Goal: Information Seeking & Learning: Learn about a topic

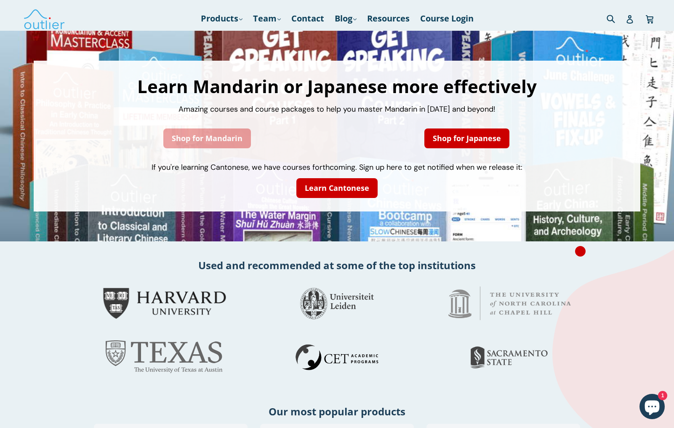
click at [218, 142] on link "Shop for Mandarin" at bounding box center [207, 138] width 88 height 20
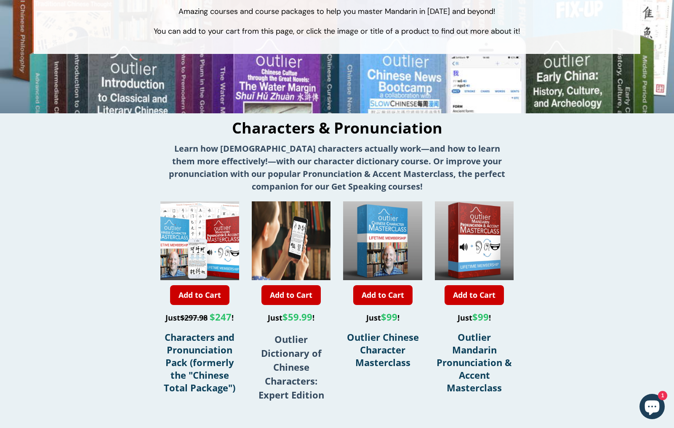
scroll to position [128, 0]
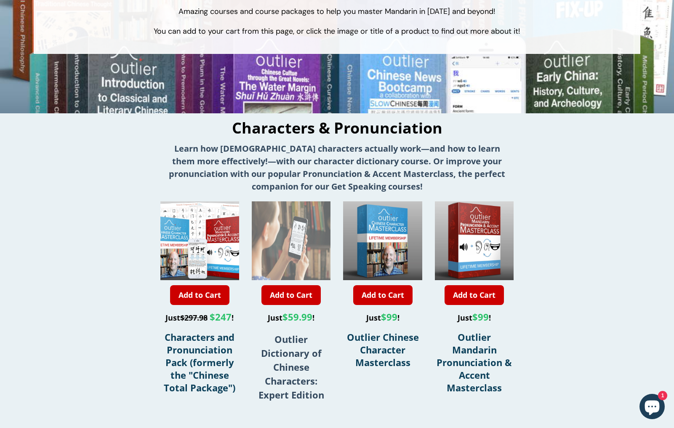
click at [288, 255] on img at bounding box center [291, 240] width 79 height 79
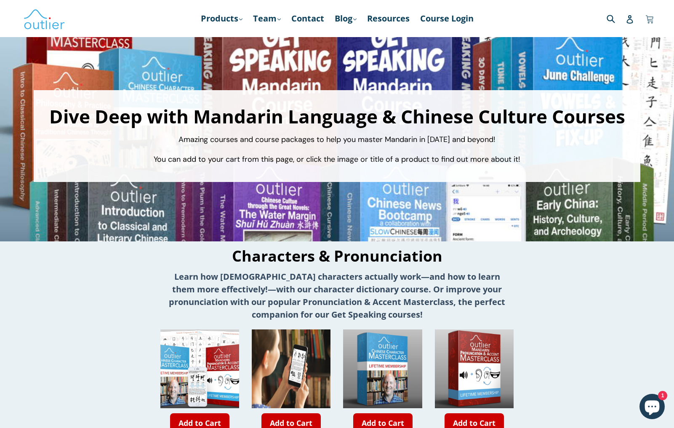
scroll to position [0, 0]
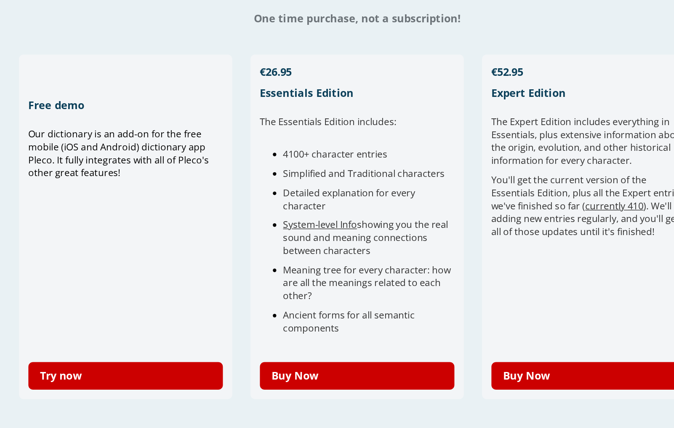
scroll to position [99, 0]
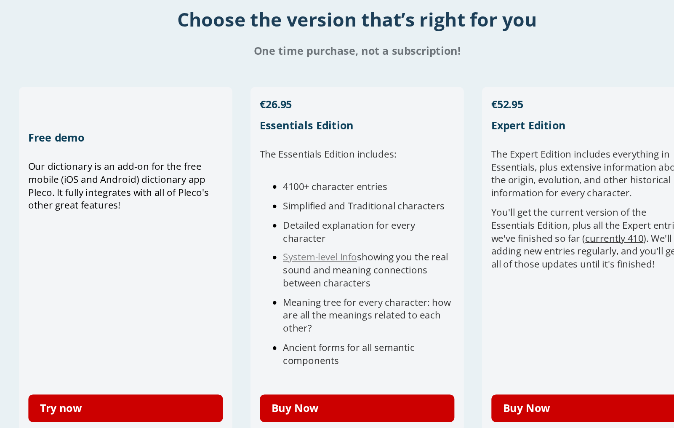
click at [433, 251] on div "The Expert Edition includes e verything in Essentials, plus extensive informati…" at bounding box center [503, 283] width 140 height 167
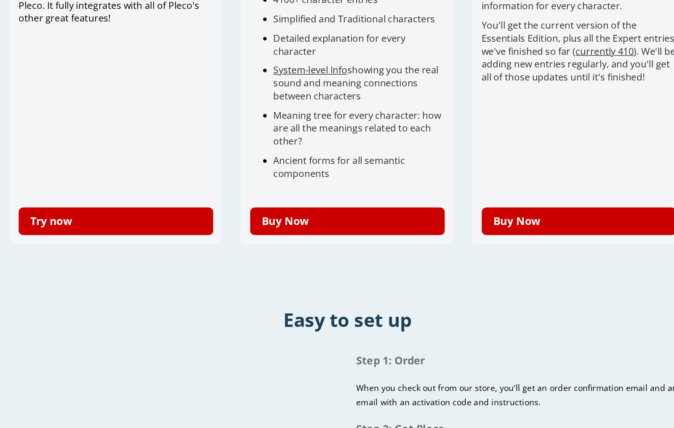
scroll to position [223, 0]
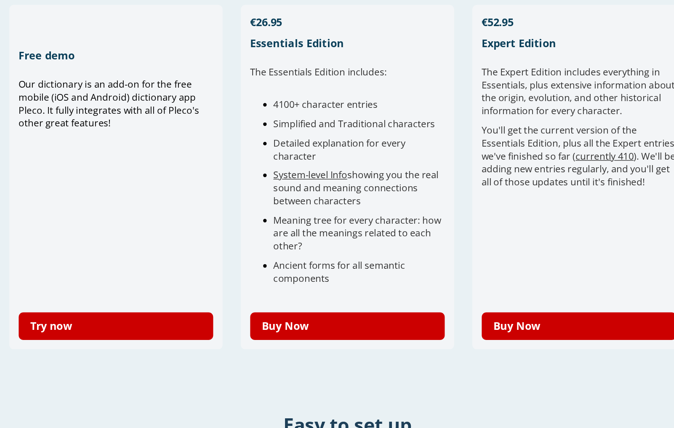
drag, startPoint x: 372, startPoint y: 251, endPoint x: 394, endPoint y: 210, distance: 46.0
click at [433, 210] on div "The Expert Edition includes e verything in Essentials, plus extensive informati…" at bounding box center [503, 158] width 140 height 167
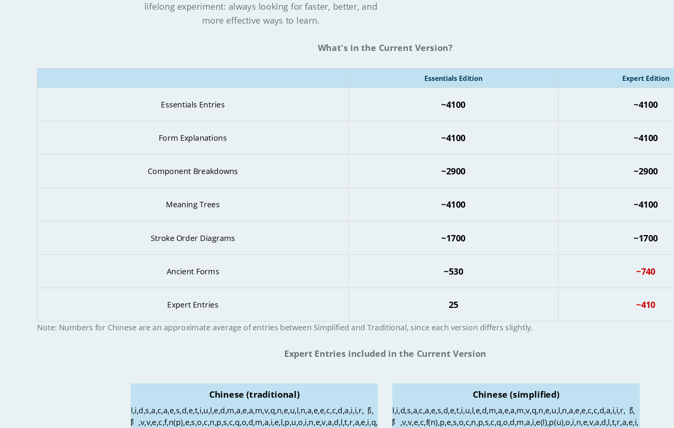
scroll to position [934, 0]
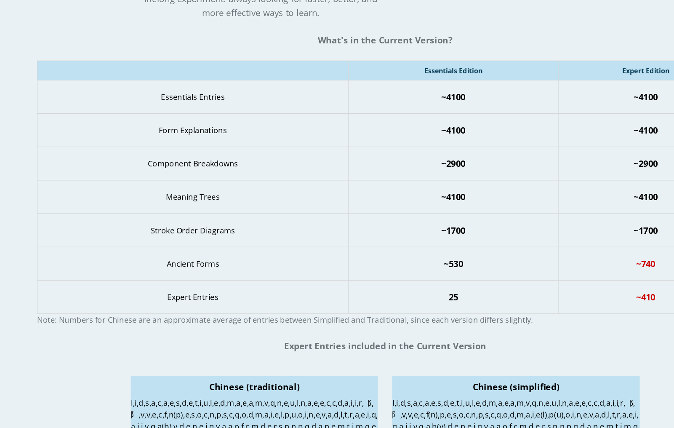
click at [483, 241] on td "~4100" at bounding box center [396, 226] width 183 height 29
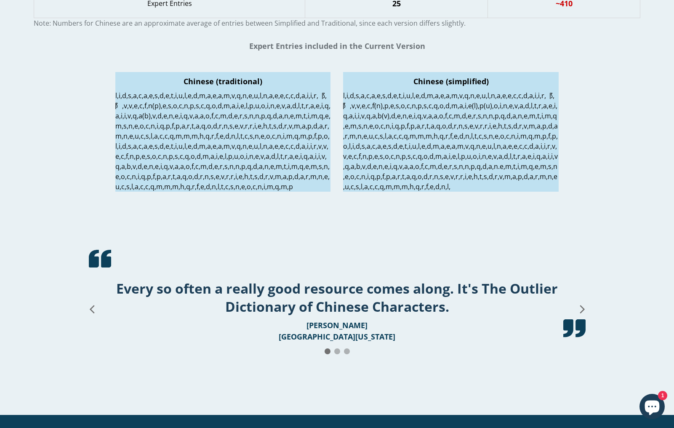
scroll to position [1246, 0]
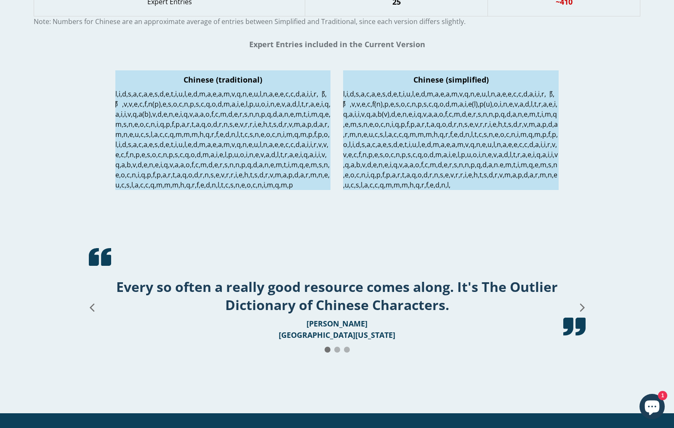
click at [347, 190] on p at bounding box center [450, 139] width 215 height 101
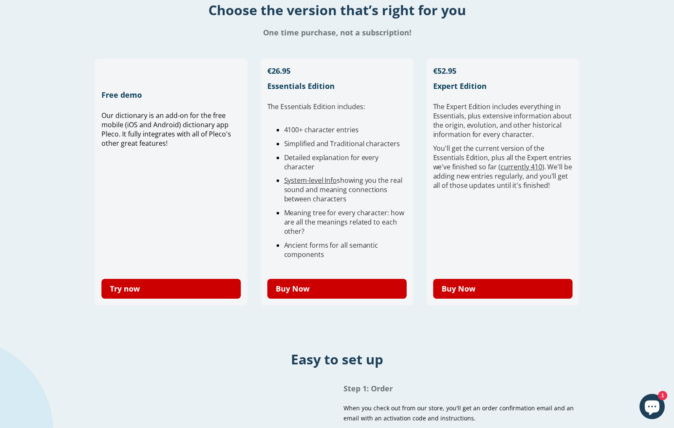
scroll to position [169, 0]
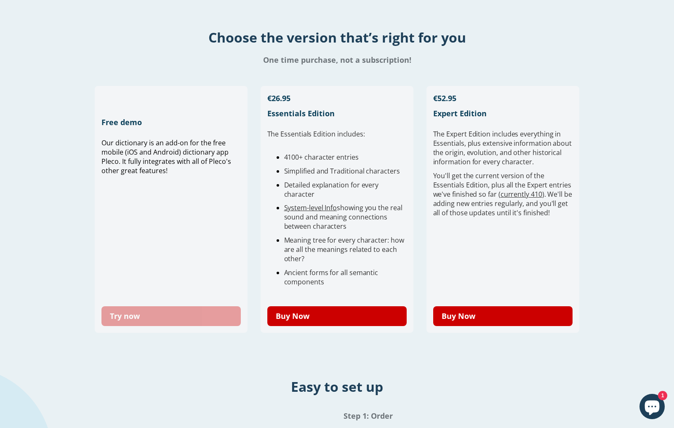
click at [127, 317] on link "Try now" at bounding box center [171, 316] width 140 height 20
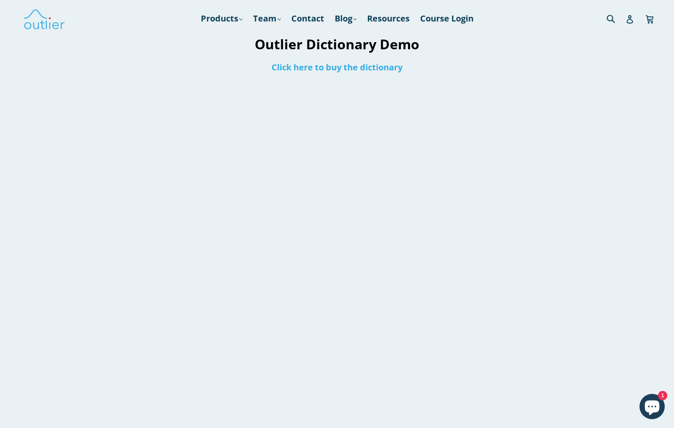
scroll to position [2, 0]
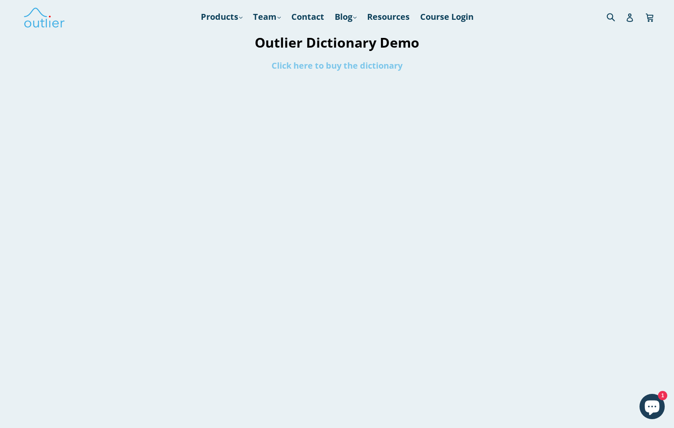
click at [335, 69] on link "Click here to buy the dictionary" at bounding box center [337, 65] width 131 height 11
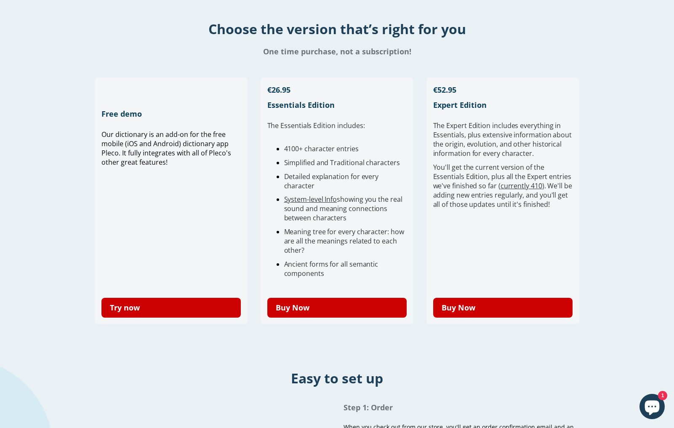
scroll to position [262, 0]
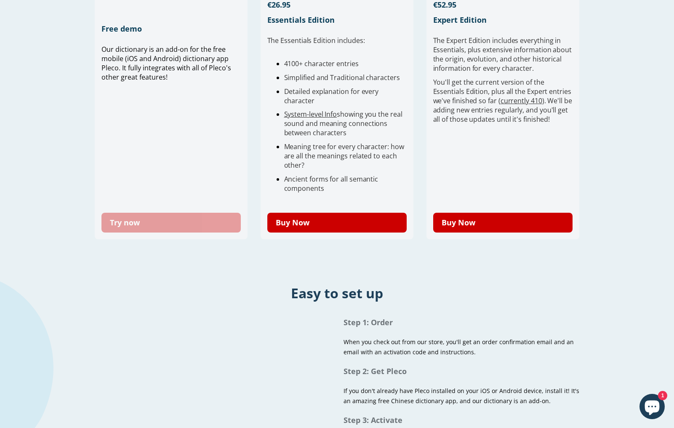
click at [172, 219] on link "Try now" at bounding box center [171, 223] width 140 height 20
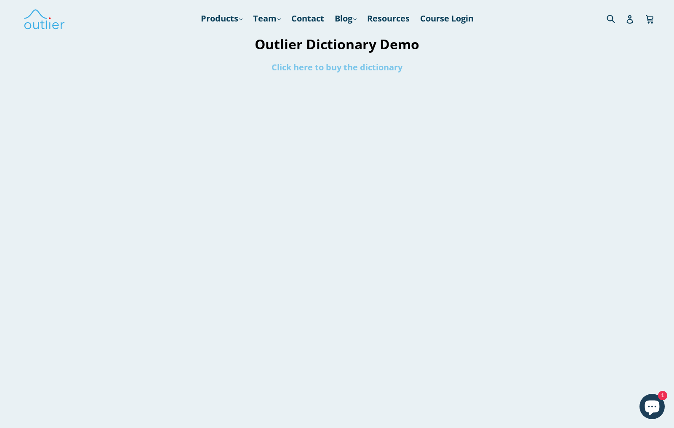
click at [384, 67] on link "Click here to buy the dictionary" at bounding box center [337, 66] width 131 height 11
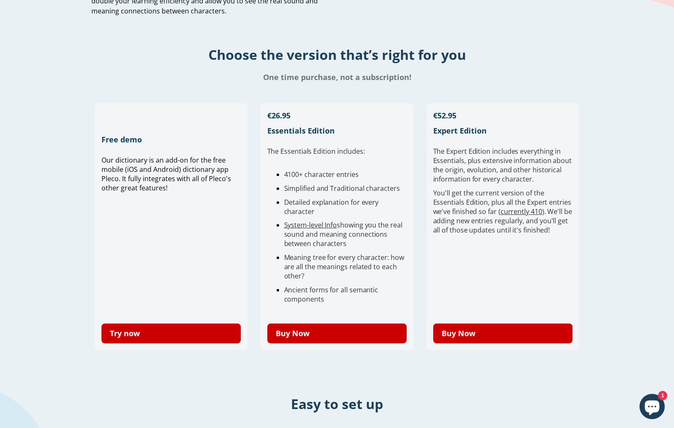
scroll to position [162, 0]
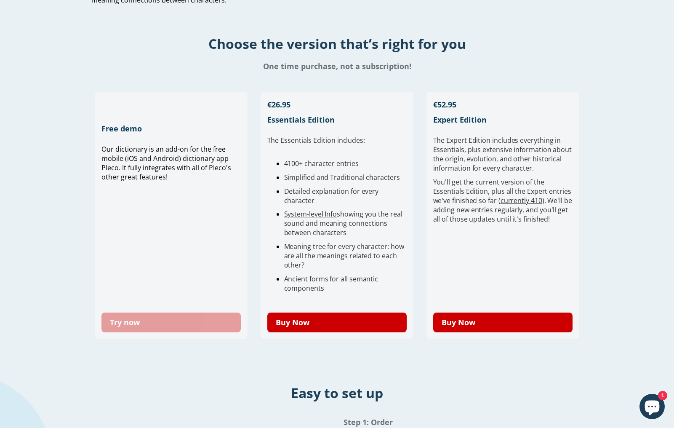
click at [151, 324] on link "Try now" at bounding box center [171, 322] width 140 height 20
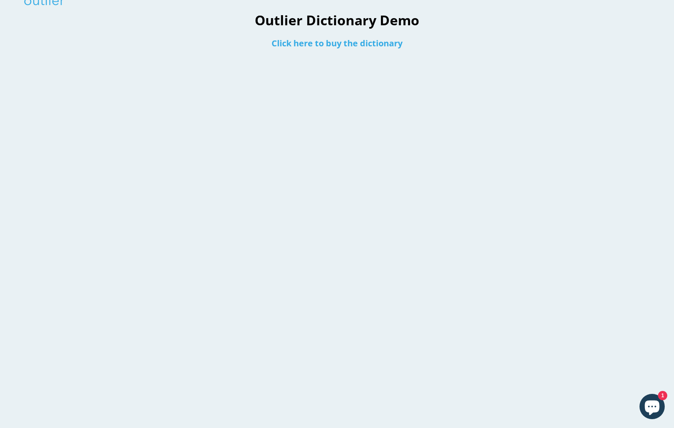
scroll to position [25, 0]
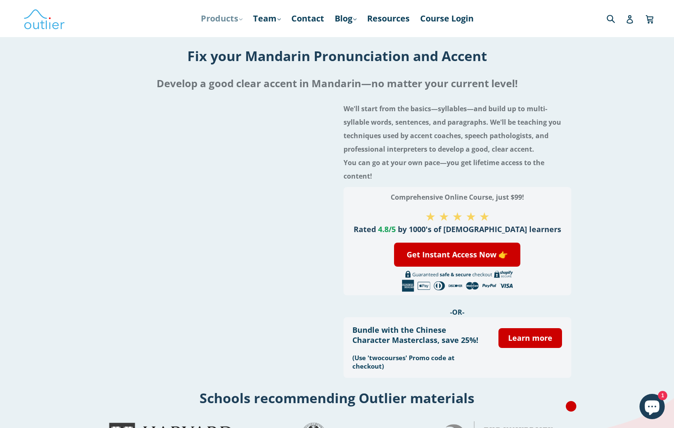
click at [233, 23] on link "Products .cls-1{fill:#231f20} expand" at bounding box center [222, 18] width 50 height 15
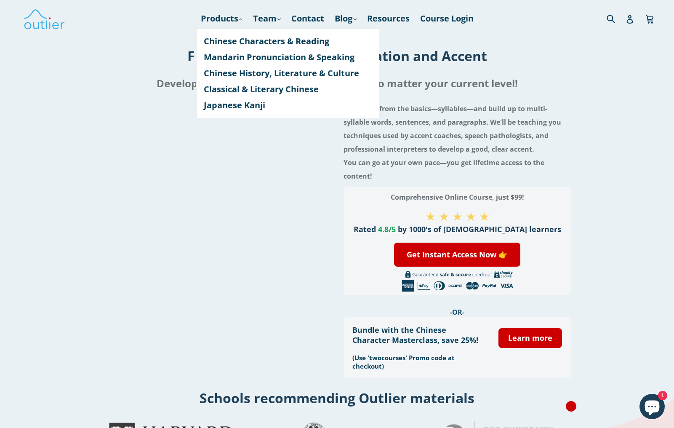
click at [507, 130] on h4 "We'll start from the basics—syllables—and build up to multi-syllable words, sen…" at bounding box center [457, 142] width 228 height 81
